Goal: Task Accomplishment & Management: Use online tool/utility

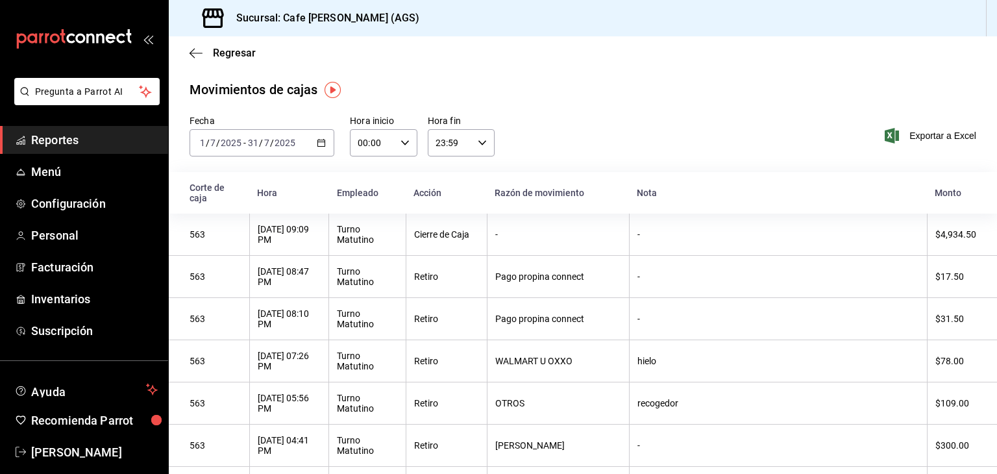
click at [63, 138] on span "Reportes" at bounding box center [94, 140] width 127 height 18
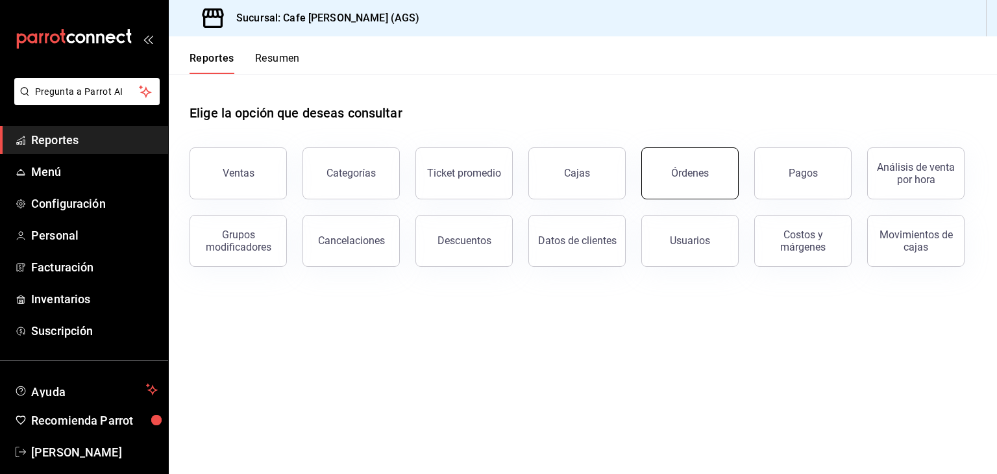
click at [652, 177] on button "Órdenes" at bounding box center [689, 173] width 97 height 52
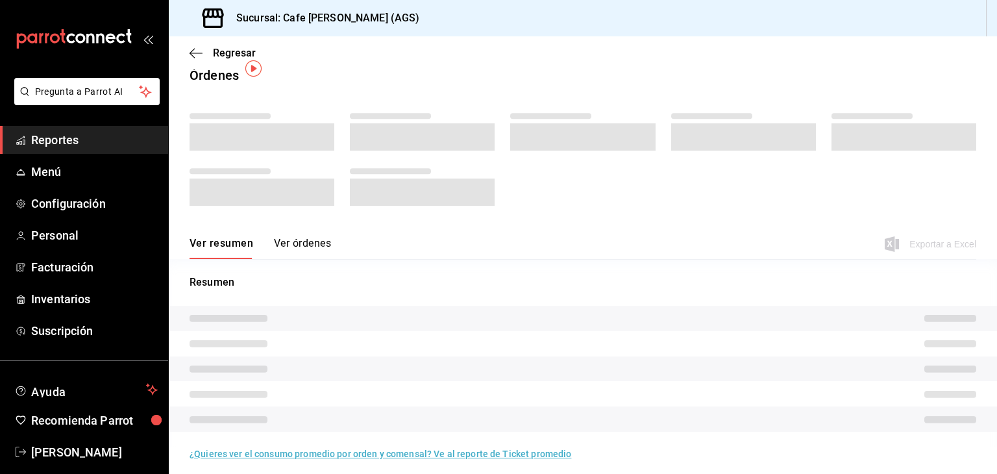
scroll to position [22, 0]
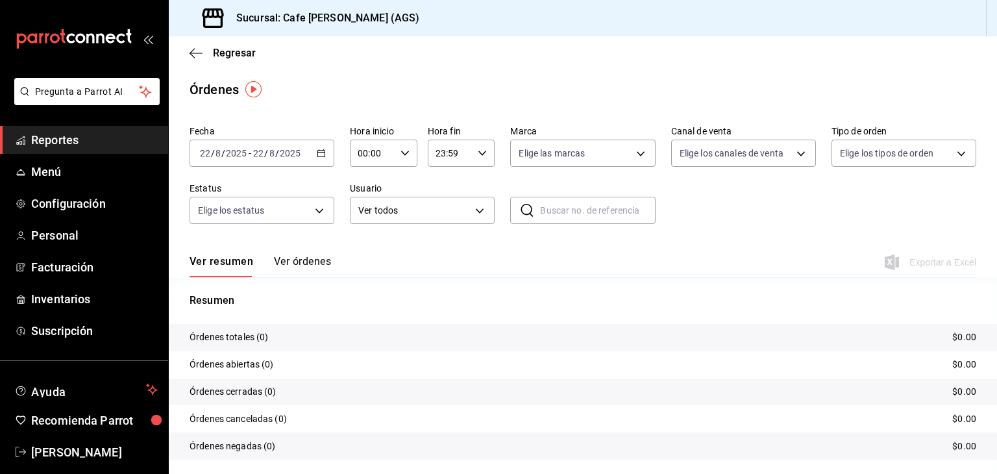
scroll to position [36, 0]
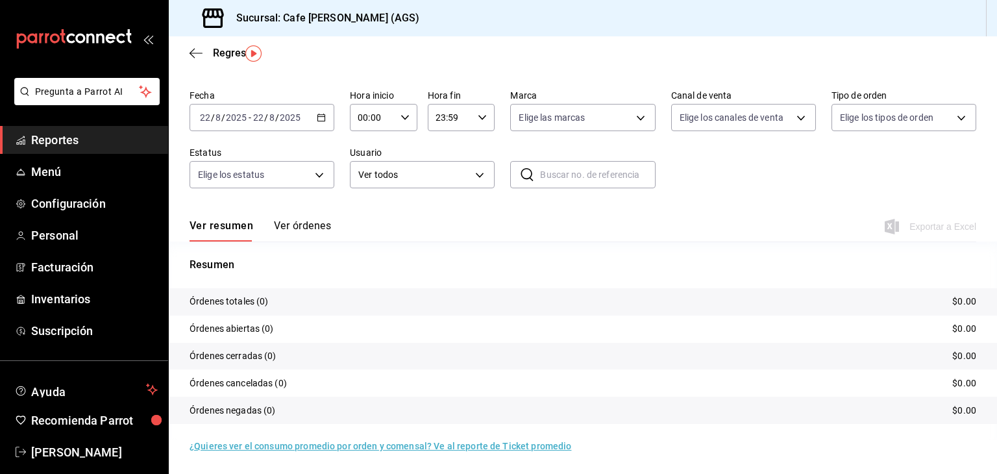
click at [325, 120] on div "[DATE] [DATE] - [DATE] [DATE]" at bounding box center [262, 117] width 145 height 27
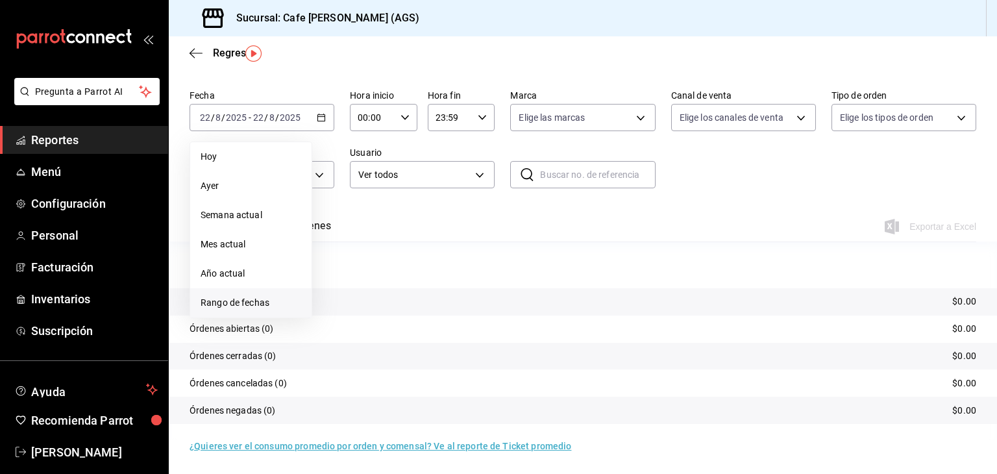
click at [267, 298] on span "Rango de fechas" at bounding box center [251, 303] width 101 height 14
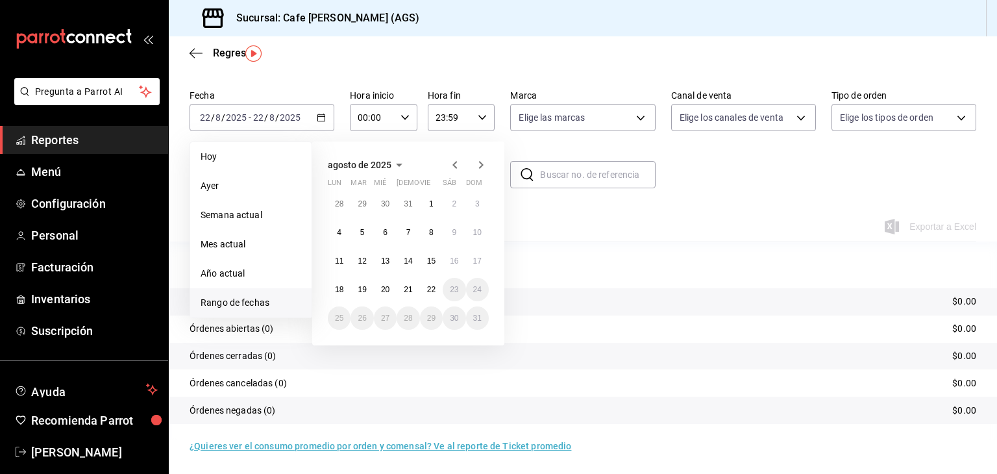
click at [449, 159] on icon "button" at bounding box center [455, 165] width 16 height 16
click at [357, 204] on button "1" at bounding box center [362, 208] width 23 height 23
click at [406, 323] on button "31" at bounding box center [408, 323] width 23 height 23
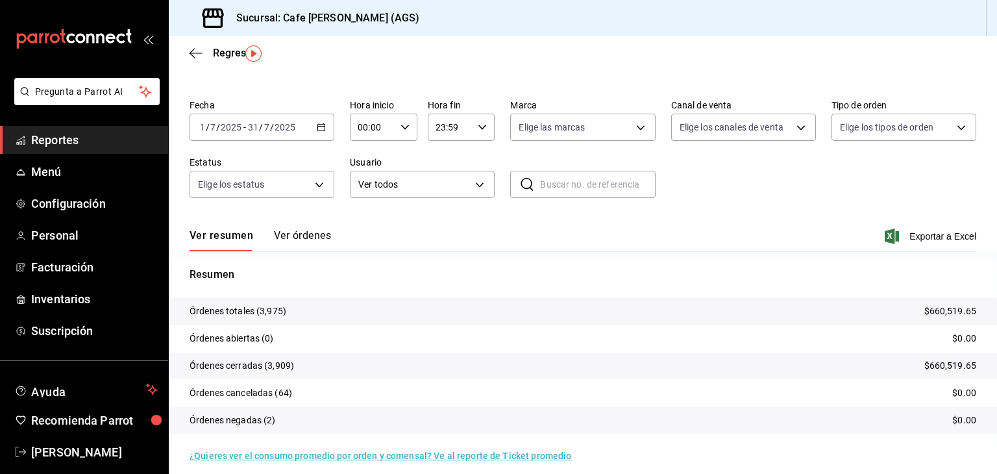
scroll to position [36, 0]
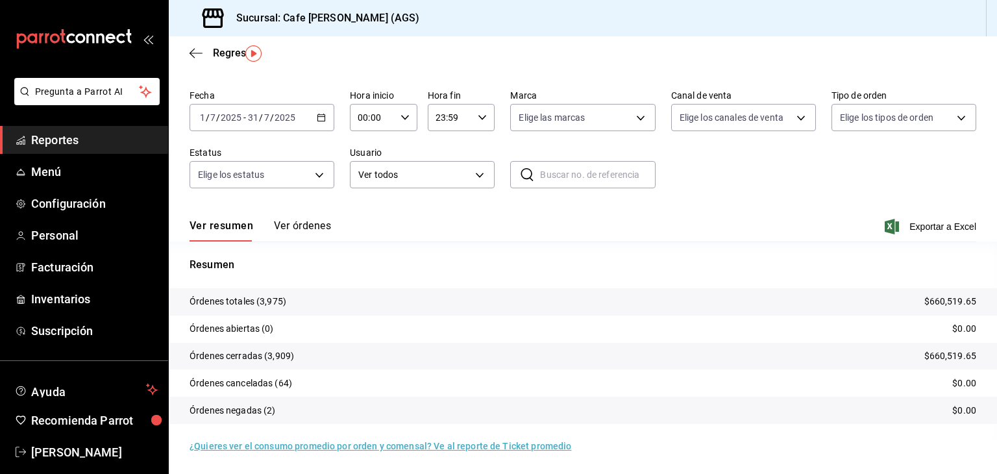
click at [303, 227] on button "Ver órdenes" at bounding box center [302, 230] width 57 height 22
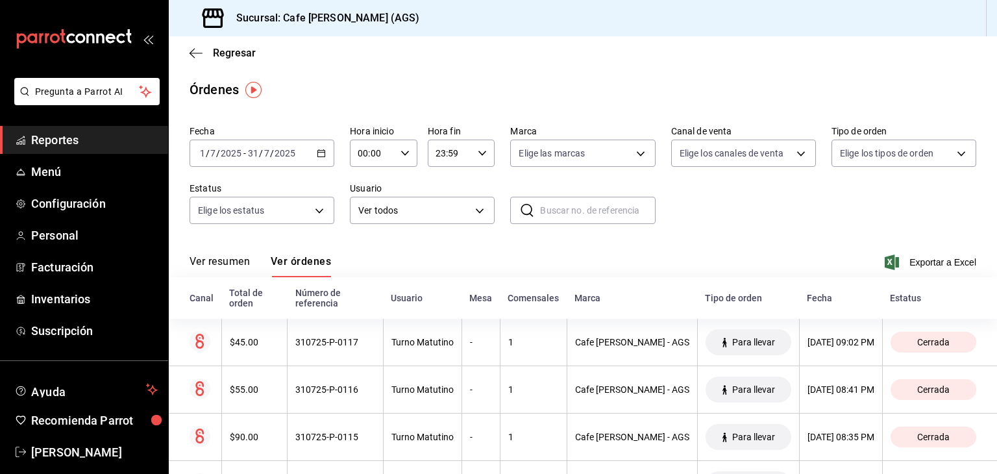
click at [106, 139] on span "Reportes" at bounding box center [94, 140] width 127 height 18
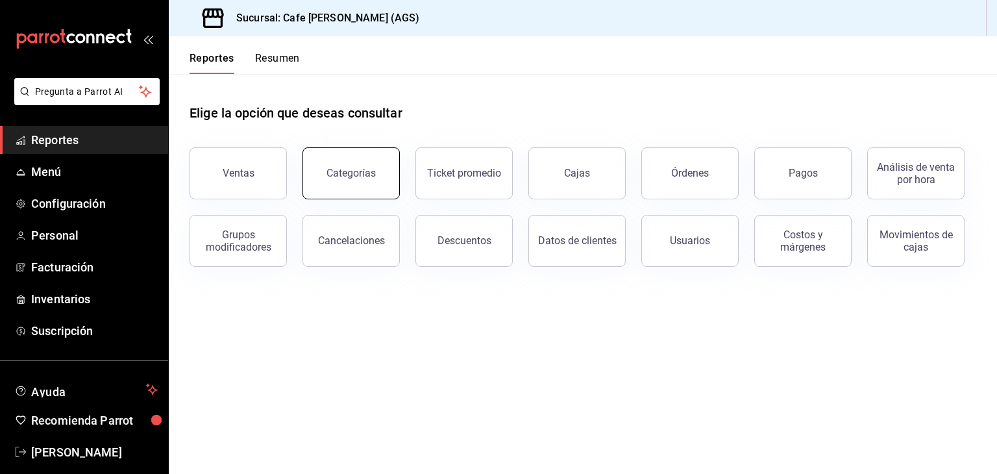
click at [356, 195] on button "Categorías" at bounding box center [351, 173] width 97 height 52
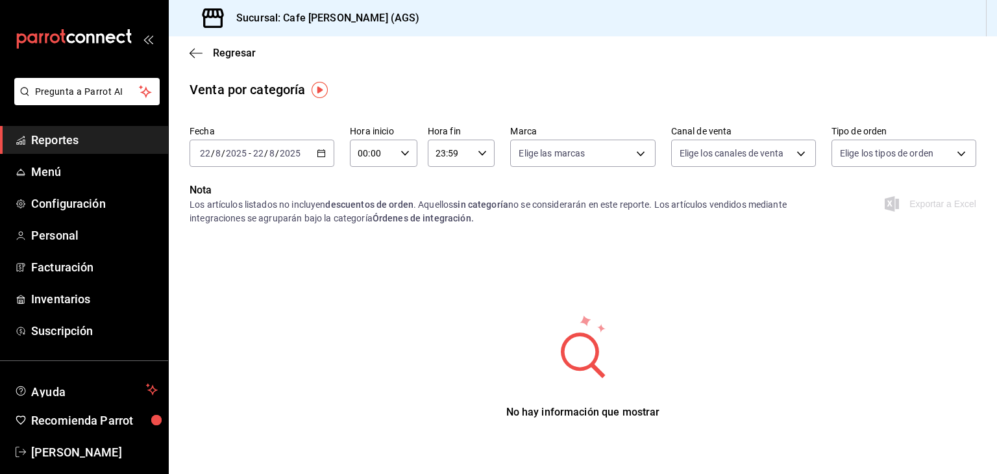
click at [321, 156] on icon "button" at bounding box center [321, 153] width 9 height 9
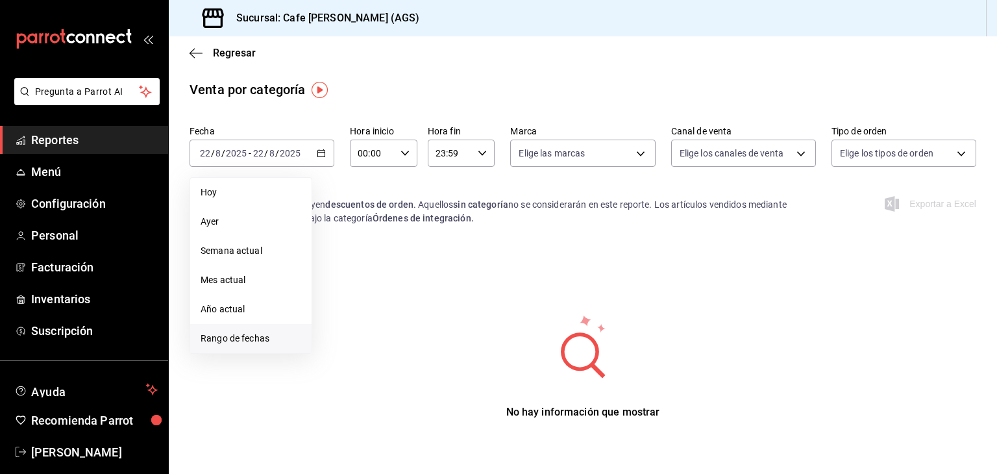
click at [266, 349] on li "Rango de fechas" at bounding box center [250, 338] width 121 height 29
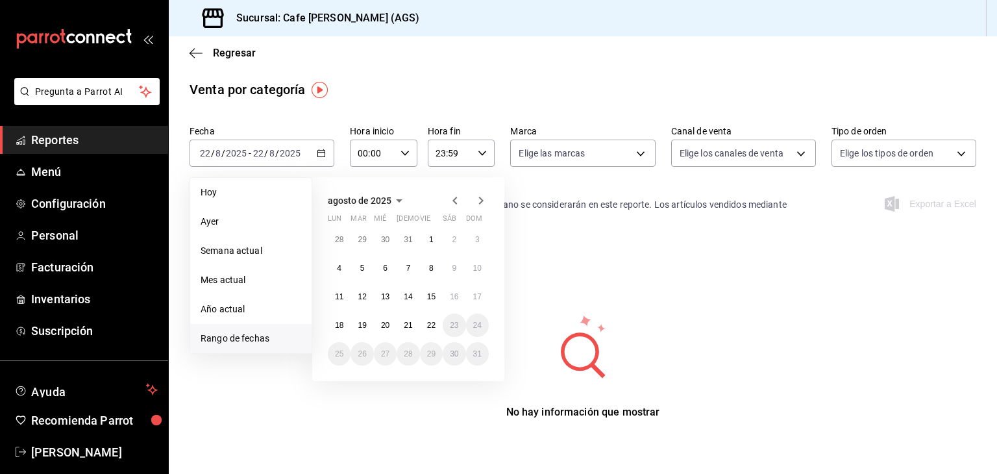
click at [391, 193] on icon "button" at bounding box center [399, 201] width 16 height 16
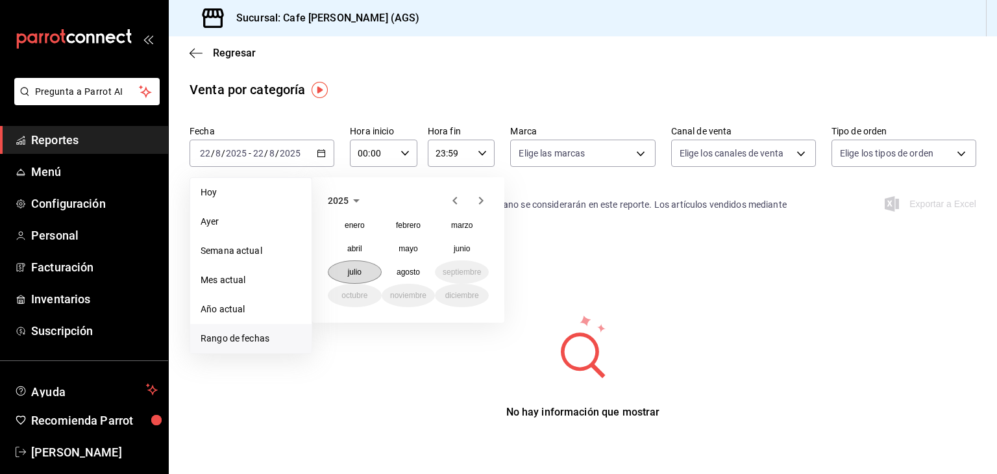
click at [357, 277] on button "julio" at bounding box center [355, 271] width 54 height 23
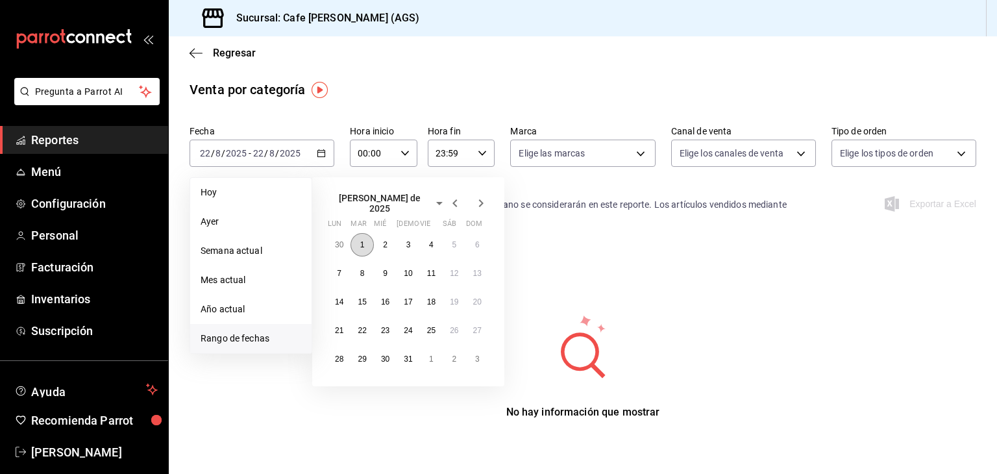
click at [361, 241] on abbr "1" at bounding box center [362, 244] width 5 height 9
click at [408, 347] on button "31" at bounding box center [408, 358] width 23 height 23
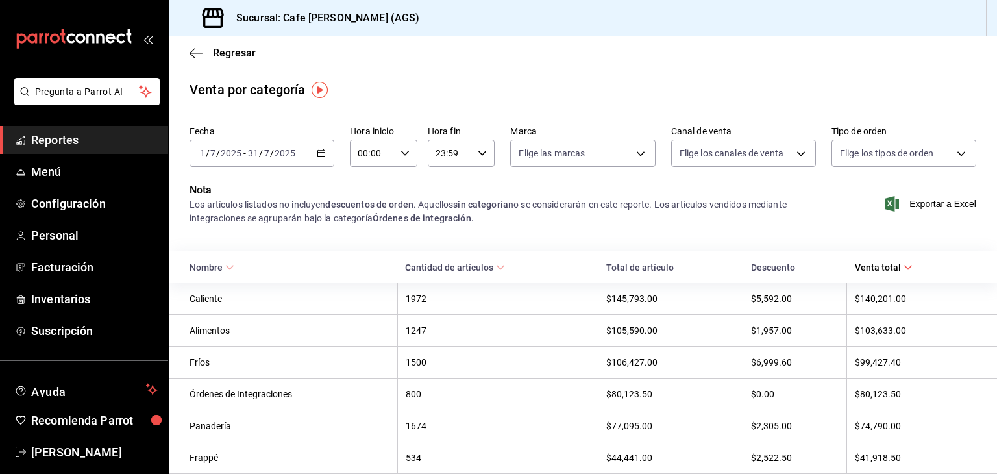
click at [223, 268] on span "Nombre" at bounding box center [212, 267] width 45 height 10
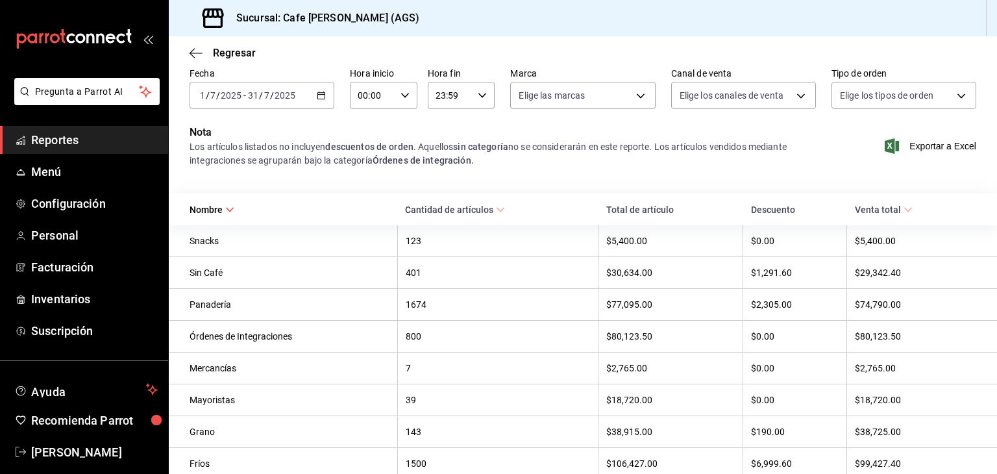
scroll to position [7, 0]
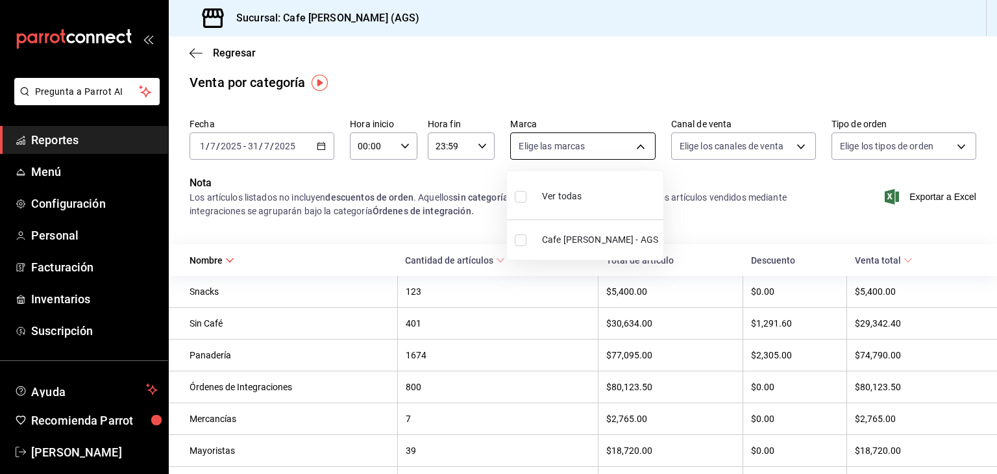
click at [641, 143] on body "Pregunta a Parrot AI Reportes Menú Configuración Personal Facturación Inventari…" at bounding box center [498, 237] width 997 height 474
click at [641, 143] on div at bounding box center [498, 237] width 997 height 474
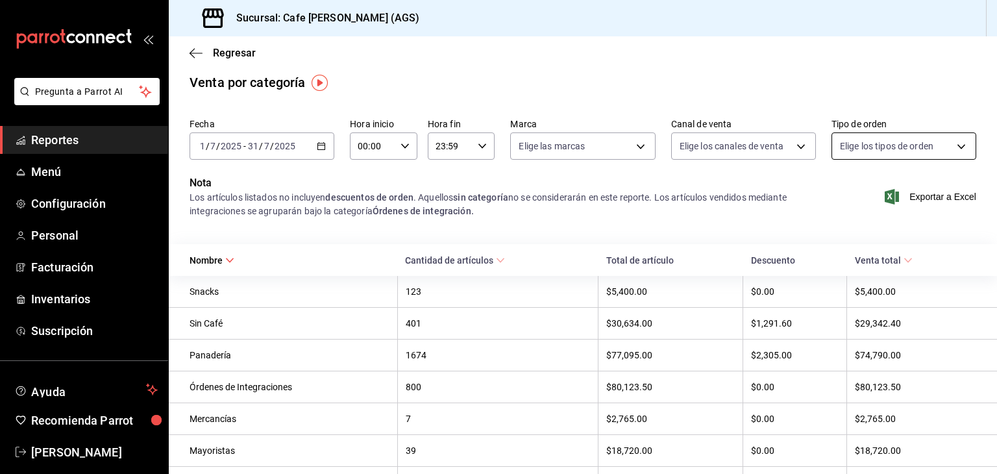
click at [865, 146] on body "Pregunta a Parrot AI Reportes Menú Configuración Personal Facturación Inventari…" at bounding box center [498, 237] width 997 height 474
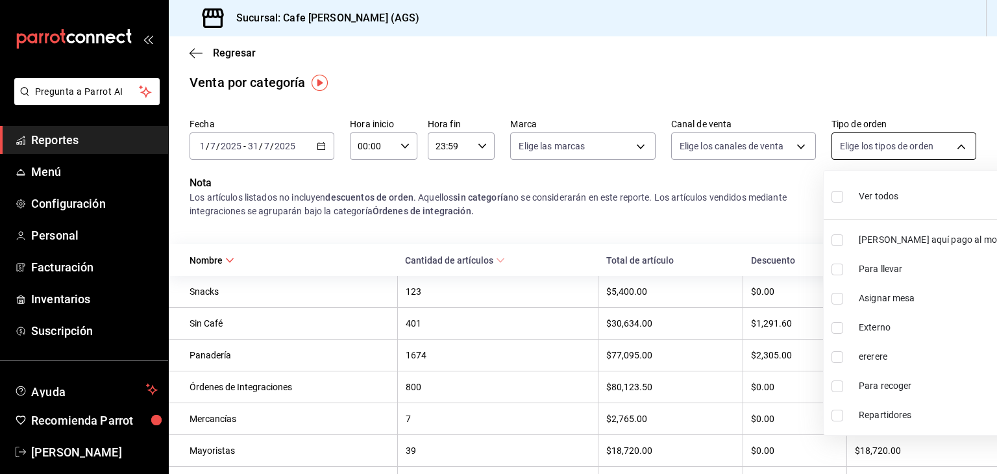
click at [865, 146] on div at bounding box center [498, 237] width 997 height 474
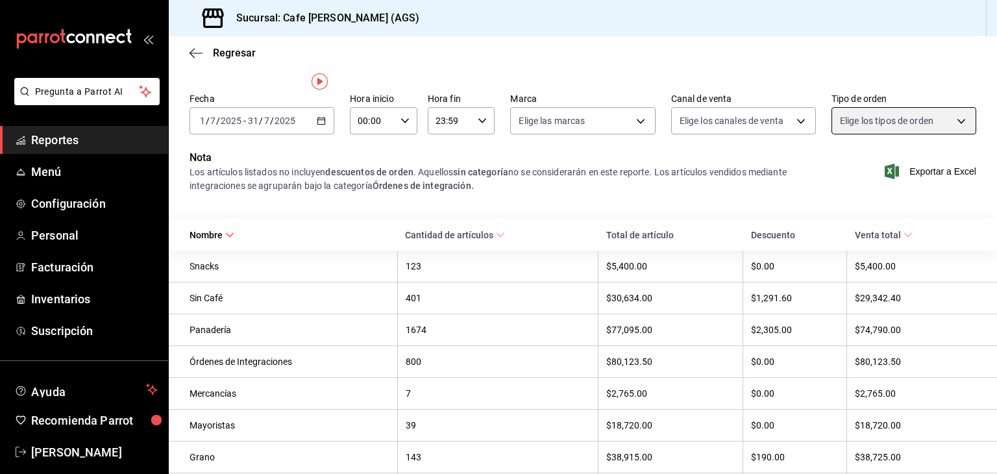
scroll to position [0, 0]
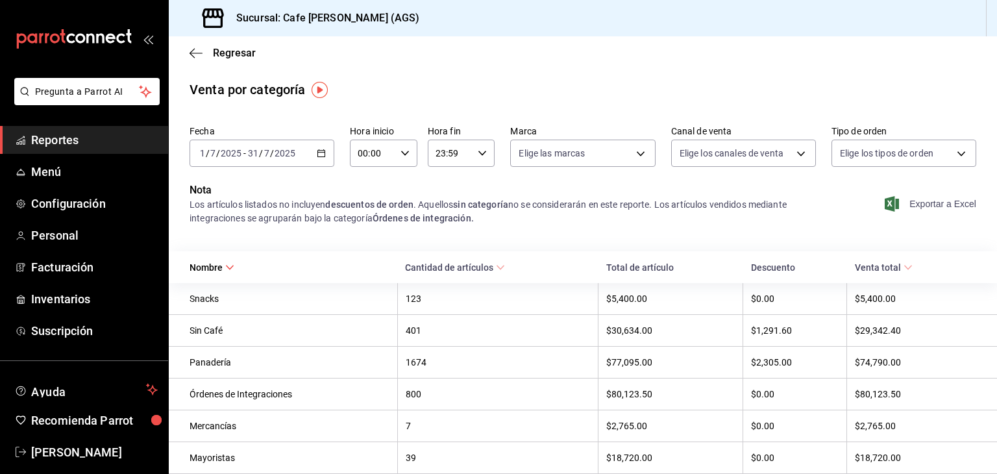
click at [899, 203] on span "Exportar a Excel" at bounding box center [931, 204] width 89 height 16
